Goal: Information Seeking & Learning: Learn about a topic

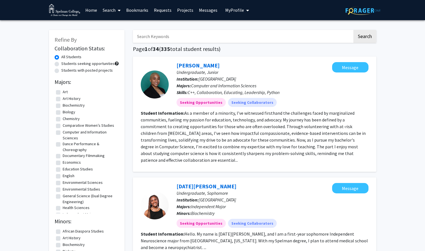
click at [68, 13] on img at bounding box center [65, 10] width 32 height 13
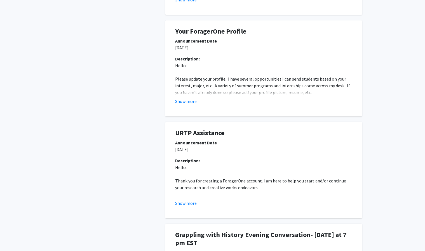
scroll to position [219, 0]
click at [189, 103] on button "Show more" at bounding box center [186, 101] width 22 height 7
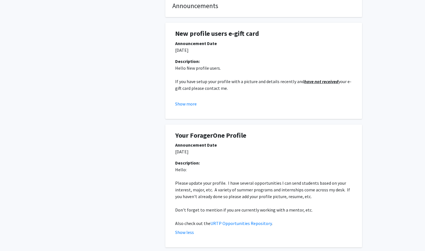
scroll to position [114, 0]
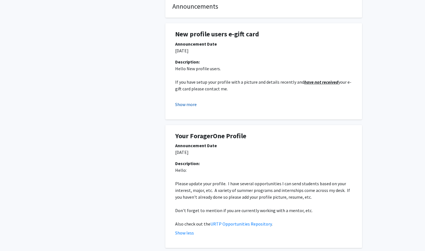
click at [189, 105] on button "Show more" at bounding box center [186, 104] width 22 height 7
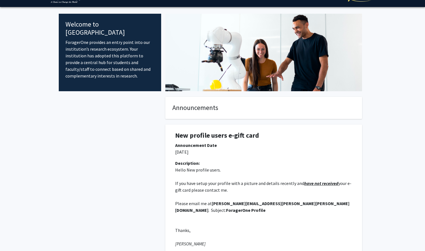
scroll to position [0, 0]
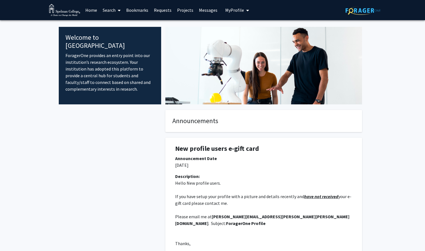
click at [87, 8] on link "Home" at bounding box center [91, 10] width 17 height 20
click at [118, 10] on icon at bounding box center [119, 10] width 3 height 4
click at [124, 23] on span "Faculty/Staff" at bounding box center [120, 25] width 41 height 11
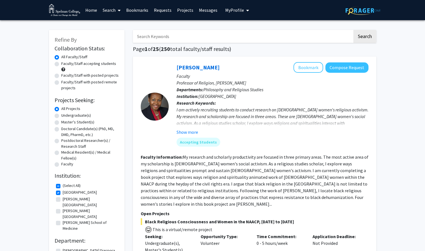
click at [234, 8] on span "My Profile" at bounding box center [234, 10] width 19 height 6
click at [249, 30] on span "View Profile" at bounding box center [260, 32] width 34 height 6
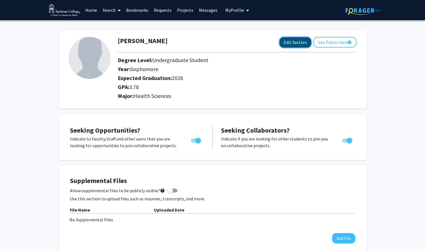
click at [301, 41] on button "Edit Section" at bounding box center [296, 42] width 32 height 10
select select "sophomore"
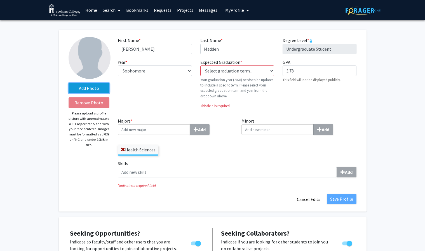
click at [97, 90] on label "Add Photo" at bounding box center [89, 88] width 41 height 10
click at [0, 0] on input "Add Photo" at bounding box center [0, 0] width 0 height 0
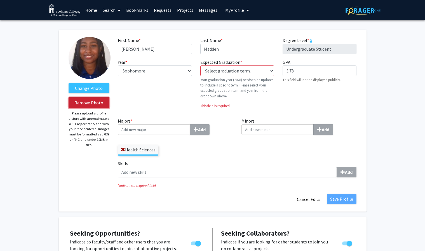
click at [89, 101] on button "Remove Photo" at bounding box center [89, 102] width 41 height 11
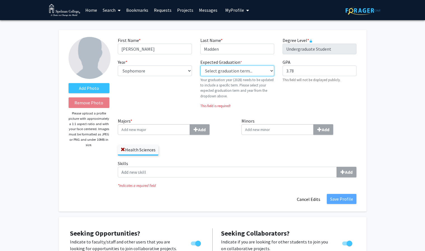
click at [239, 72] on select "Select graduation term... Previous: 2028 (Please select a specific term) Spring…" at bounding box center [237, 70] width 74 height 11
select select "42: spring_2028"
click at [200, 65] on select "Select graduation term... Previous: 2028 (Please select a specific term) Spring…" at bounding box center [237, 70] width 74 height 11
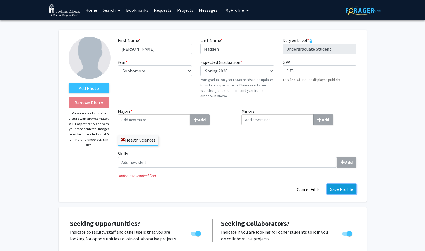
click at [319, 188] on button "Save Profile" at bounding box center [342, 189] width 30 height 10
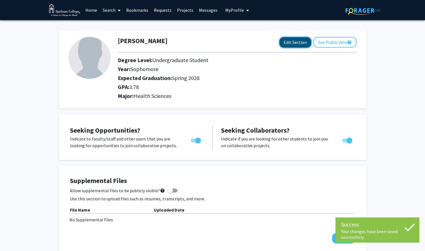
click at [301, 42] on button "Edit Section" at bounding box center [296, 42] width 32 height 10
select select "sophomore"
select select "41: spring_2028"
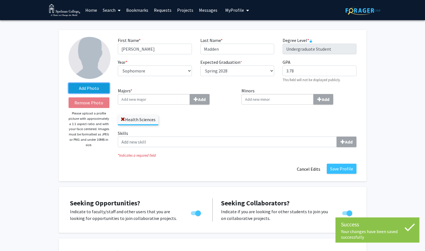
click at [80, 85] on label "Add Photo" at bounding box center [89, 88] width 41 height 10
click at [0, 0] on input "Add Photo" at bounding box center [0, 0] width 0 height 0
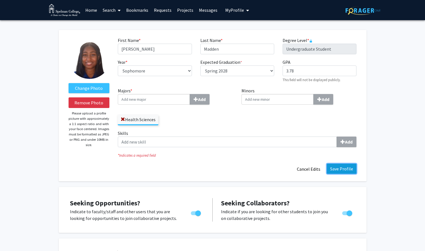
click at [319, 165] on button "Save Profile" at bounding box center [342, 169] width 30 height 10
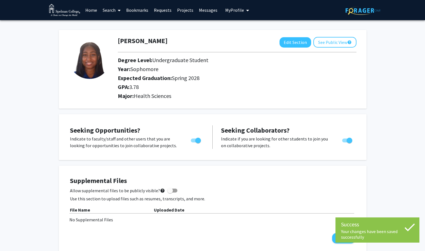
click at [91, 9] on link "Home" at bounding box center [91, 10] width 17 height 20
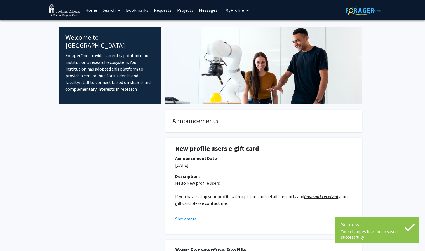
click at [227, 8] on span "My Profile" at bounding box center [234, 10] width 19 height 6
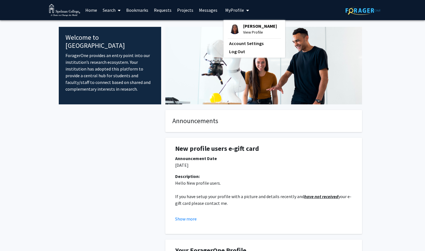
click at [207, 9] on link "Messages" at bounding box center [208, 10] width 24 height 20
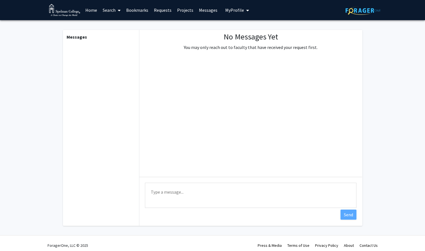
click at [228, 10] on span "My Profile" at bounding box center [234, 10] width 19 height 6
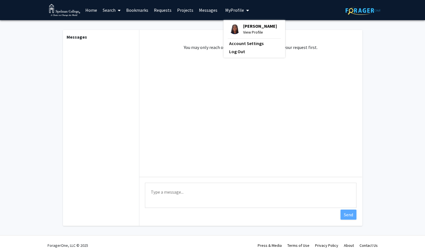
click at [125, 7] on link "Bookmarks" at bounding box center [137, 10] width 28 height 20
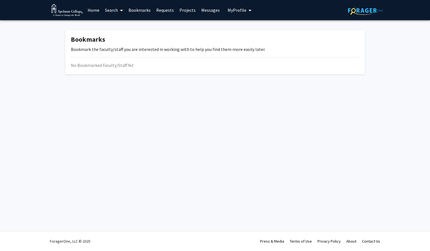
click at [116, 8] on link "Search" at bounding box center [114, 10] width 24 height 20
click at [124, 26] on span "Faculty/Staff" at bounding box center [122, 25] width 41 height 11
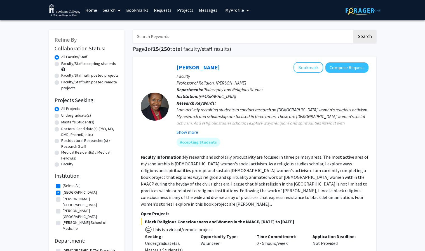
click at [183, 35] on input "Search Keywords" at bounding box center [243, 36] width 220 height 13
type input "biology"
click at [319, 30] on button "Search" at bounding box center [364, 36] width 23 height 13
checkbox input "false"
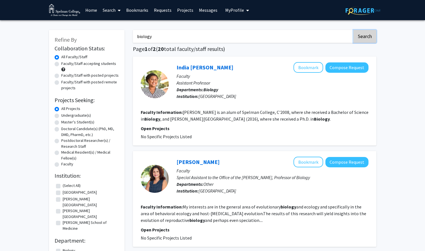
click at [319, 35] on button "Search" at bounding box center [364, 36] width 23 height 13
click at [74, 114] on label "Undergraduate(s)" at bounding box center [76, 115] width 30 height 6
click at [65, 114] on input "Undergraduate(s)" at bounding box center [63, 114] width 4 height 4
radio input "true"
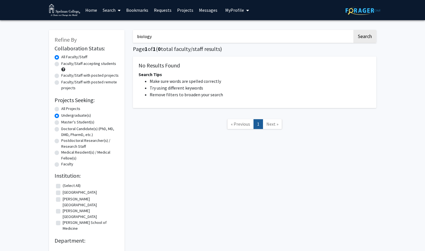
click at [162, 43] on div "biology Search Page 1 of 1 ( 0 total faculty/staff results) No Results Found Se…" at bounding box center [255, 139] width 252 height 230
drag, startPoint x: 182, startPoint y: 37, endPoint x: 96, endPoint y: 36, distance: 85.6
click at [96, 36] on div "Refine By Collaboration Status: Collaboration Status All Faculty/Staff Collabor…" at bounding box center [213, 139] width 336 height 230
click at [319, 46] on div "Refine By Collaboration Status: Collaboration Status All Faculty/Staff Collabor…" at bounding box center [212, 143] width 425 height 247
click at [319, 36] on button "Search" at bounding box center [364, 36] width 23 height 13
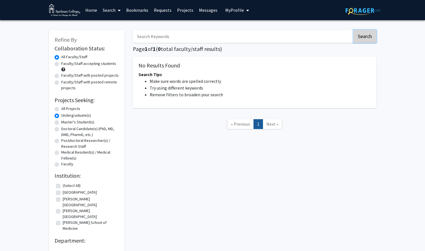
radio input "true"
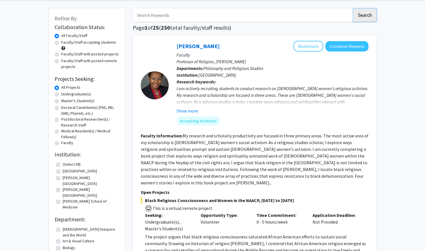
scroll to position [21, 0]
click at [189, 112] on button "Show more" at bounding box center [188, 111] width 22 height 7
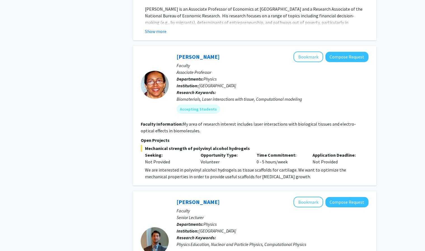
scroll to position [520, 0]
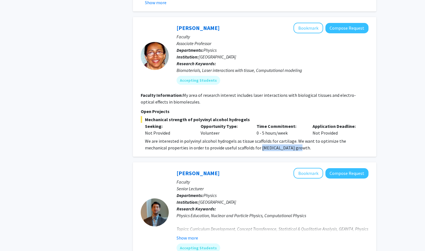
drag, startPoint x: 237, startPoint y: 134, endPoint x: 275, endPoint y: 134, distance: 37.8
click at [275, 138] on div "We are interested in polyvinyl alcohol hydrogels as tissue scaffolds for cartil…" at bounding box center [257, 144] width 224 height 13
copy div "[MEDICAL_DATA] growth"
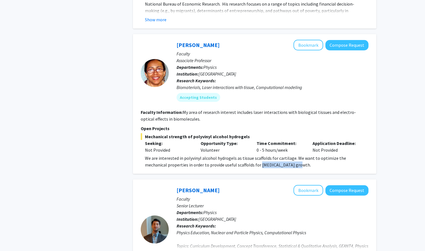
scroll to position [528, 0]
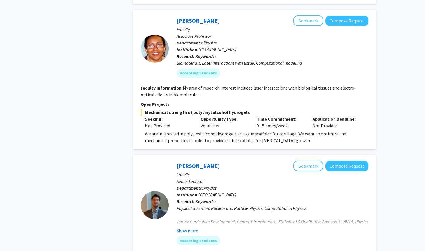
click at [319, 85] on section "Faculty Information: My area of research interest includes laser interactions w…" at bounding box center [255, 91] width 228 height 13
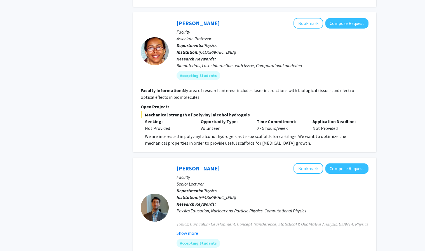
scroll to position [526, 0]
